Goal: Task Accomplishment & Management: Use online tool/utility

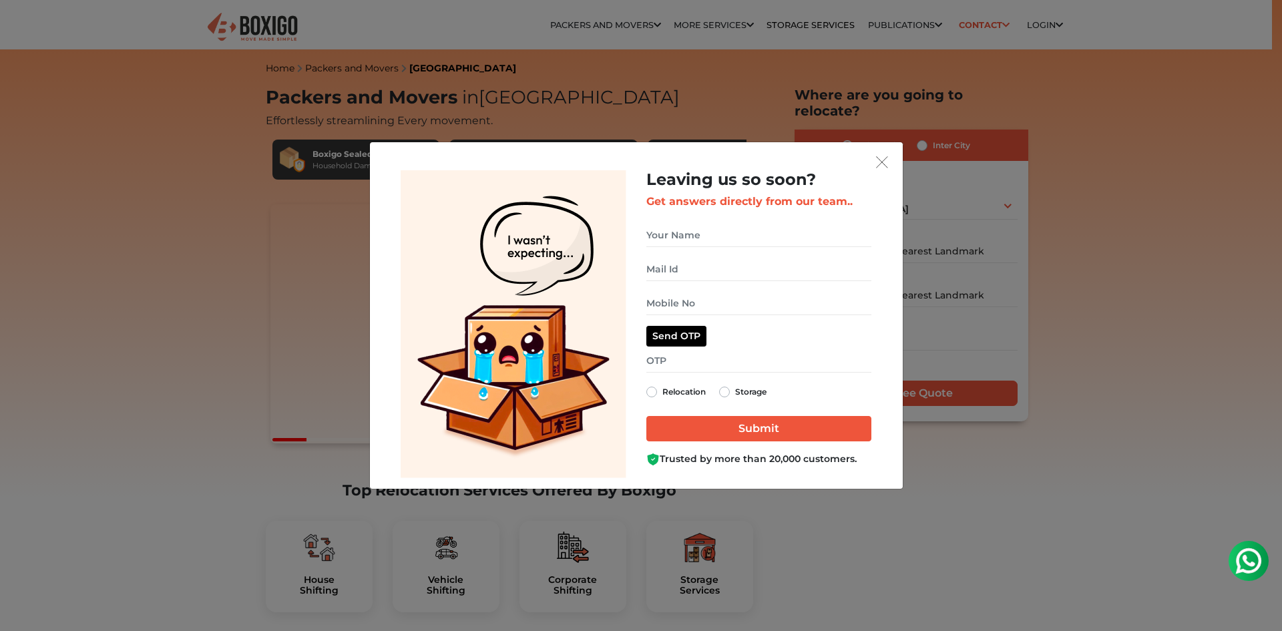
click at [874, 170] on div "Leaving us so soon? Get answers directly from our team.. Send OTP Relocation St…" at bounding box center [758, 324] width 245 height 308
click at [879, 170] on div "Leaving us so soon? Get answers directly from our team.. Send OTP Relocation St…" at bounding box center [758, 324] width 245 height 308
click at [881, 170] on div "Leaving us so soon? Get answers directly from our team.. Send OTP Relocation St…" at bounding box center [758, 324] width 245 height 308
click at [1271, 302] on div "Leaving us so soon? Get answers directly from our team.. Relocation Storage" at bounding box center [641, 315] width 1282 height 631
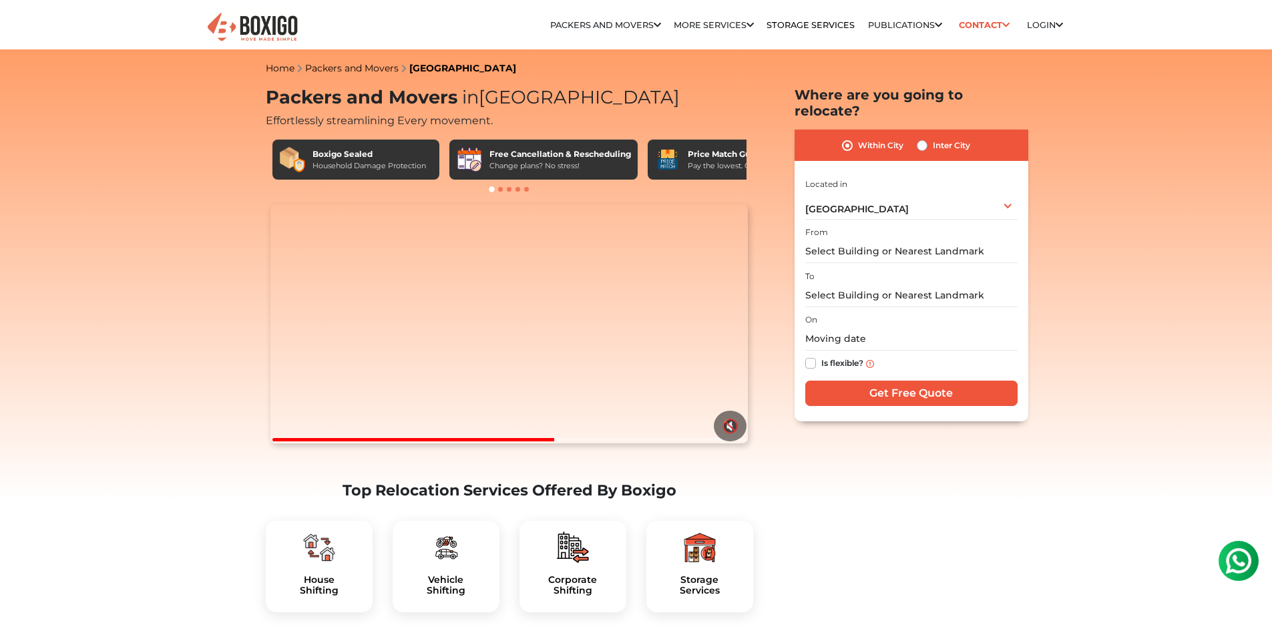
click at [933, 138] on label "Inter City" at bounding box center [951, 146] width 37 height 16
click at [923, 138] on input "Inter City" at bounding box center [922, 144] width 11 height 13
radio input "true"
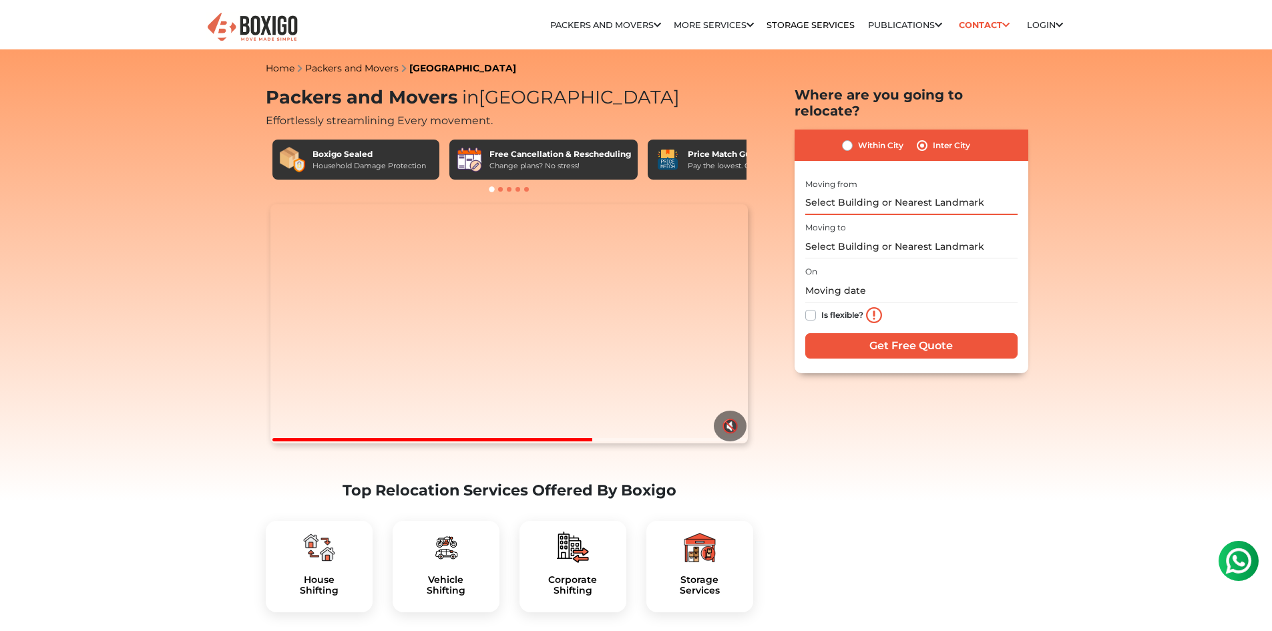
click at [839, 192] on input "text" at bounding box center [911, 203] width 212 height 23
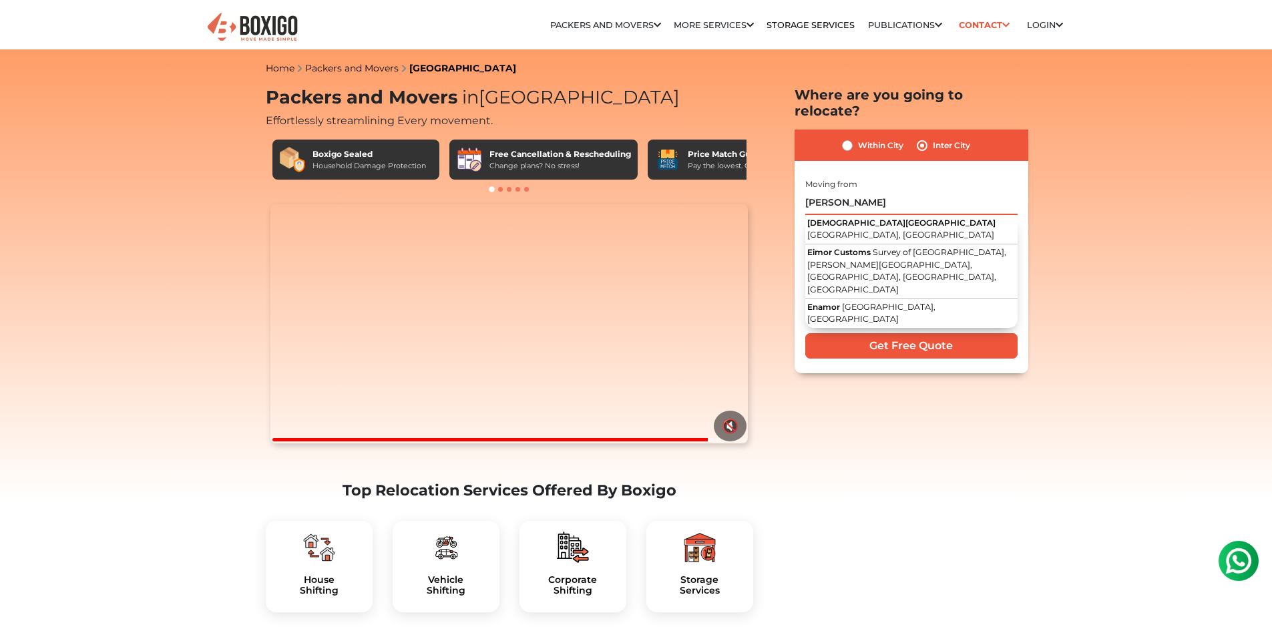
click at [844, 192] on input "[PERSON_NAME]" at bounding box center [911, 203] width 212 height 23
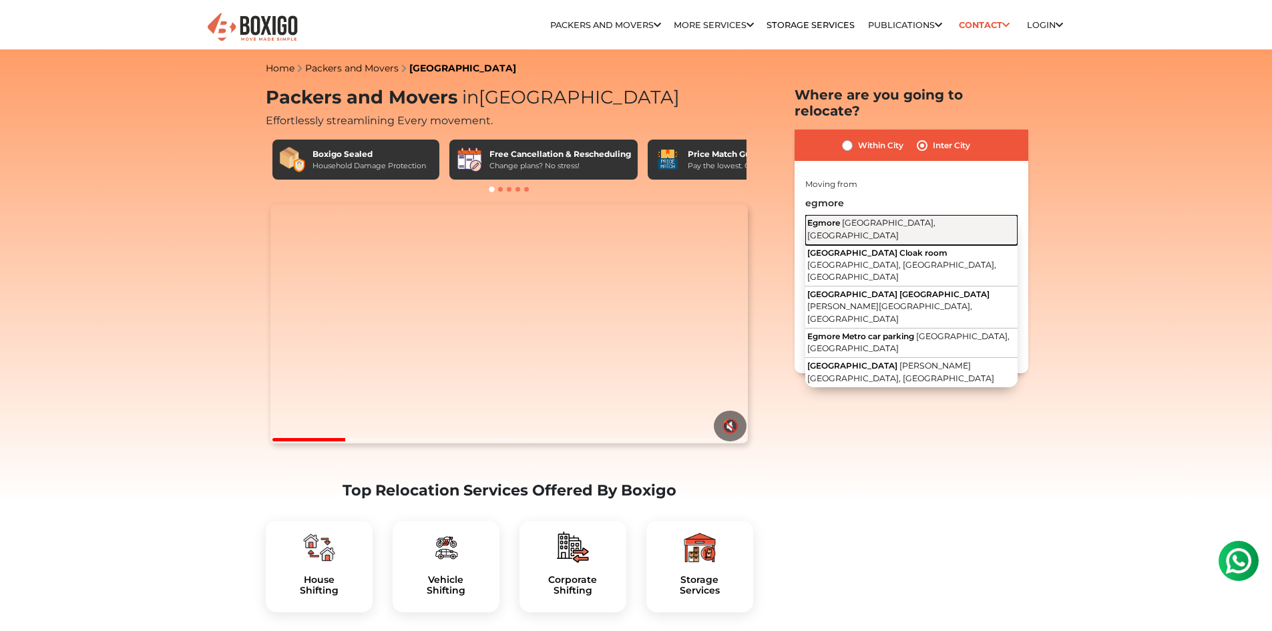
click at [847, 215] on button "Egmore [GEOGRAPHIC_DATA], [GEOGRAPHIC_DATA]" at bounding box center [911, 230] width 212 height 30
type input "[GEOGRAPHIC_DATA], [GEOGRAPHIC_DATA], [GEOGRAPHIC_DATA]"
